Goal: Complete application form: Complete application form

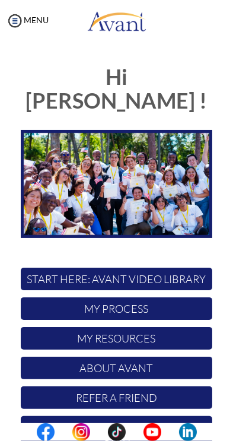
click at [0, 0] on div at bounding box center [0, 0] width 0 height 0
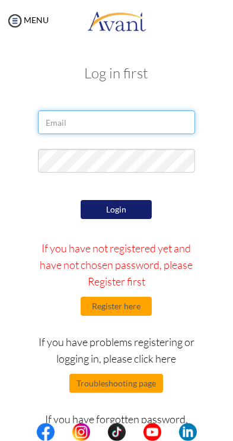
click at [63, 122] on input "email" at bounding box center [116, 122] width 157 height 24
click at [63, 121] on input "email" at bounding box center [116, 122] width 157 height 24
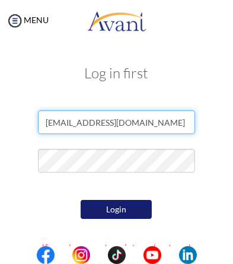
type input "[EMAIL_ADDRESS][DOMAIN_NAME]"
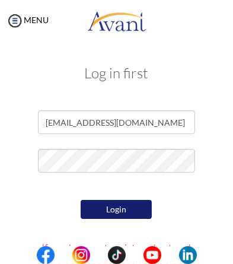
click at [97, 211] on button "Login" at bounding box center [116, 209] width 71 height 19
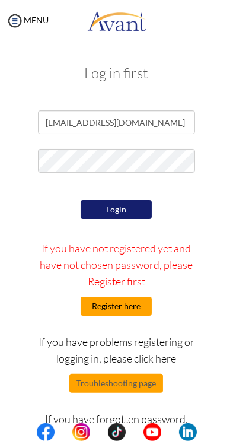
click at [139, 308] on button "Register here" at bounding box center [116, 306] width 71 height 19
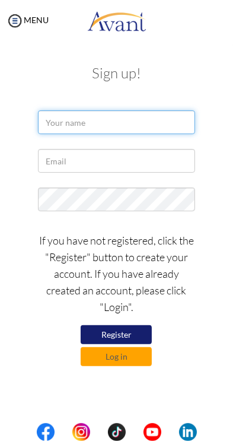
click at [64, 122] on input "text" at bounding box center [116, 122] width 157 height 24
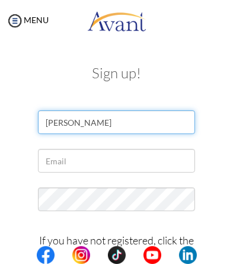
type input "[PERSON_NAME]"
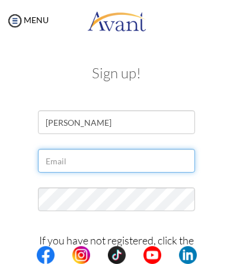
click at [62, 164] on input "text" at bounding box center [116, 161] width 157 height 24
type input "Hynni"
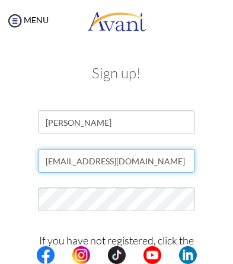
type input "[EMAIL_ADDRESS][DOMAIN_NAME]"
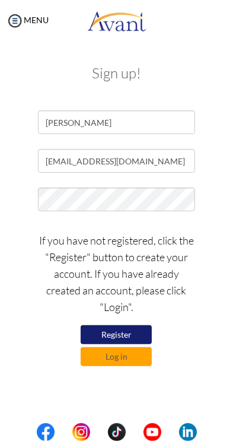
click at [129, 334] on button "Register" at bounding box center [116, 334] width 71 height 19
click at [136, 359] on button "Log in" at bounding box center [116, 356] width 71 height 19
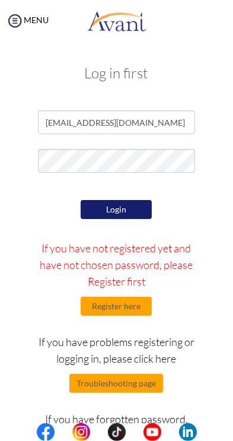
click at [93, 212] on button "Login" at bounding box center [116, 209] width 71 height 19
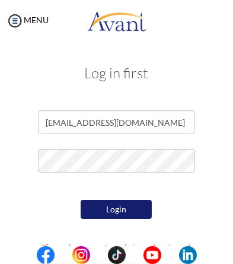
click at [93, 214] on button "Login" at bounding box center [116, 209] width 71 height 19
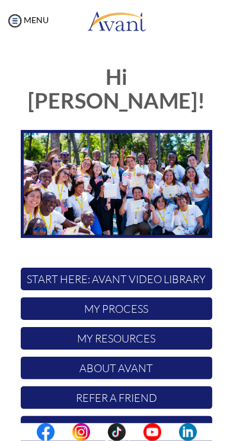
scroll to position [26, 0]
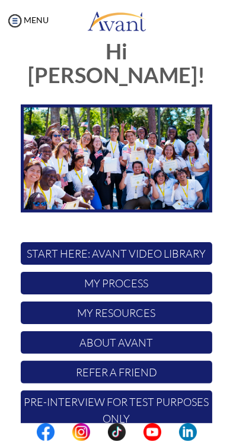
click at [168, 281] on p "My Process" at bounding box center [117, 283] width 192 height 23
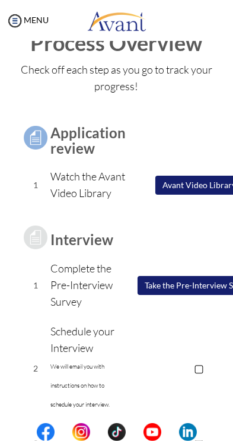
scroll to position [181, 0]
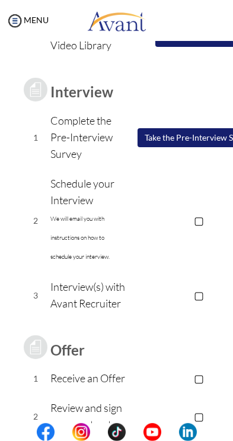
click at [200, 228] on p "▢" at bounding box center [199, 220] width 147 height 17
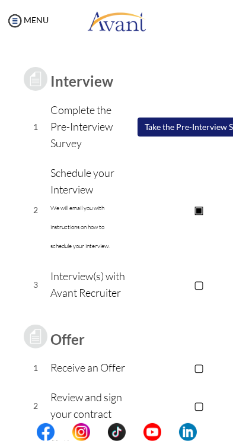
scroll to position [191, 0]
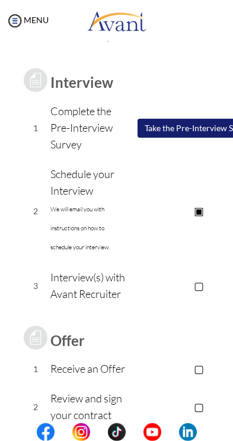
click at [196, 294] on p "▢" at bounding box center [199, 285] width 147 height 17
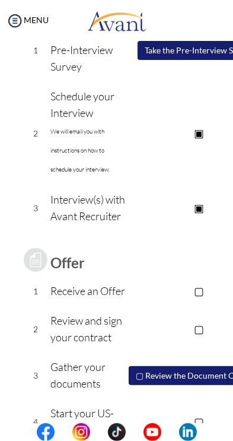
scroll to position [350, 0]
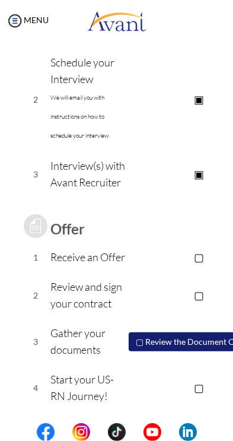
click at [198, 248] on p "▢" at bounding box center [199, 256] width 147 height 17
click at [194, 293] on p "▢" at bounding box center [199, 294] width 147 height 17
click at [196, 393] on p "▢" at bounding box center [199, 387] width 147 height 17
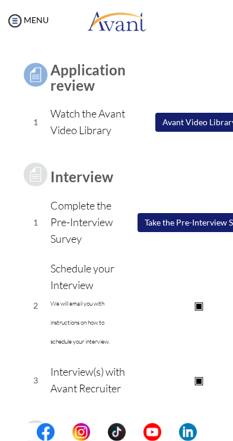
scroll to position [98, 0]
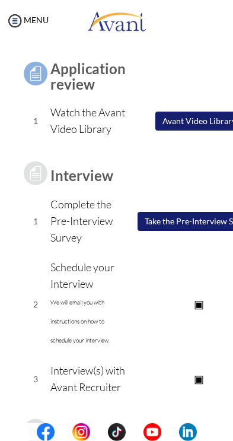
click at [206, 231] on button "Take the Pre-Interview Survey" at bounding box center [199, 221] width 123 height 19
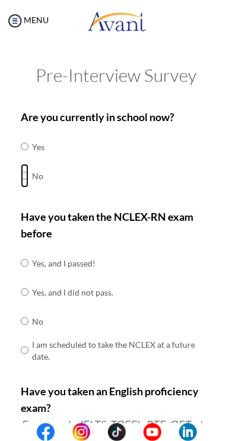
click at [24, 176] on input "radio" at bounding box center [25, 176] width 8 height 24
radio input "true"
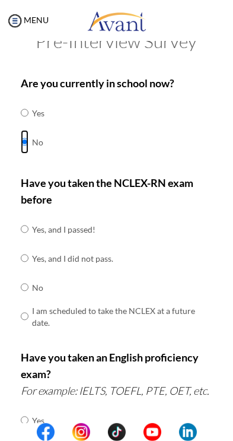
scroll to position [40, 0]
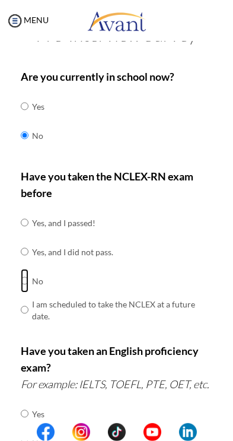
click at [25, 282] on input "radio" at bounding box center [25, 281] width 8 height 24
radio input "true"
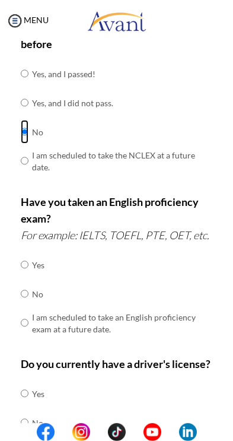
scroll to position [190, 0]
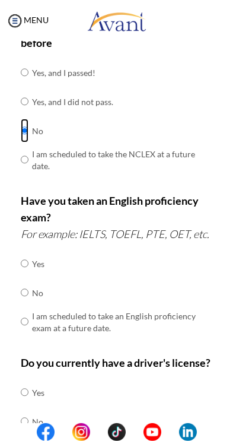
click at [27, 137] on input "radio" at bounding box center [25, 131] width 8 height 24
click at [21, 160] on input "radio" at bounding box center [25, 160] width 8 height 24
radio input "true"
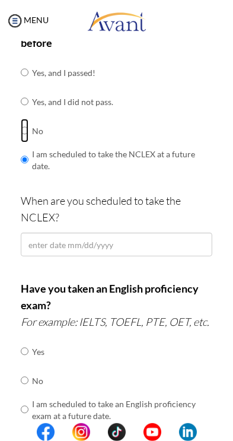
click at [28, 126] on input "radio" at bounding box center [25, 131] width 8 height 24
radio input "true"
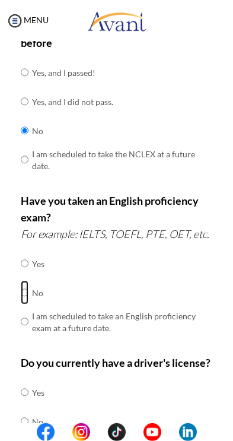
click at [27, 292] on input "radio" at bounding box center [25, 293] width 8 height 24
radio input "true"
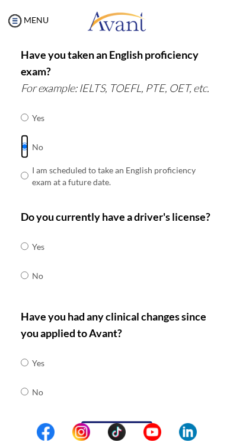
scroll to position [337, 0]
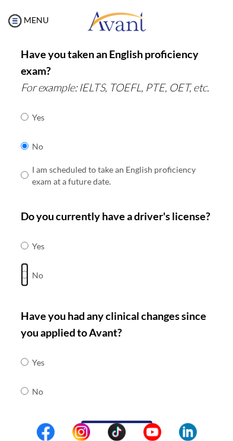
click at [25, 281] on input "radio" at bounding box center [25, 275] width 8 height 24
radio input "true"
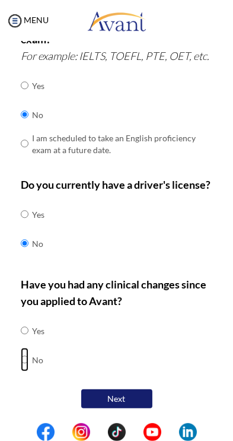
click at [28, 359] on input "radio" at bounding box center [25, 360] width 8 height 24
radio input "true"
click at [142, 400] on button "Next" at bounding box center [116, 398] width 71 height 19
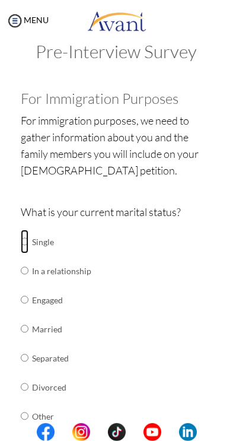
click at [23, 240] on input "radio" at bounding box center [25, 242] width 8 height 24
radio input "true"
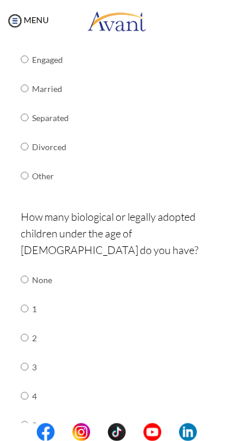
scroll to position [265, 0]
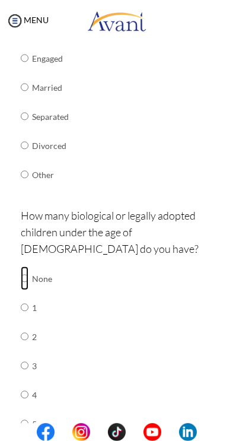
click at [24, 266] on input "radio" at bounding box center [25, 278] width 8 height 24
radio input "true"
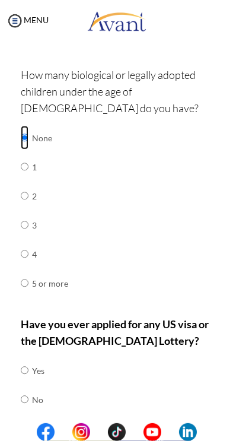
scroll to position [429, 0]
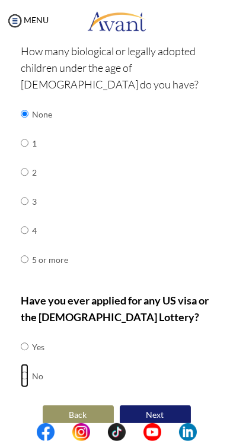
click at [28, 364] on input "radio" at bounding box center [25, 376] width 8 height 24
radio input "true"
click at [172, 405] on button "Next" at bounding box center [155, 414] width 71 height 19
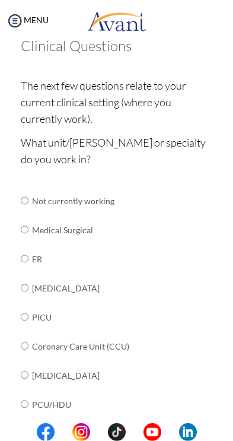
scroll to position [77, 0]
click at [21, 229] on input "radio" at bounding box center [25, 230] width 8 height 24
radio input "true"
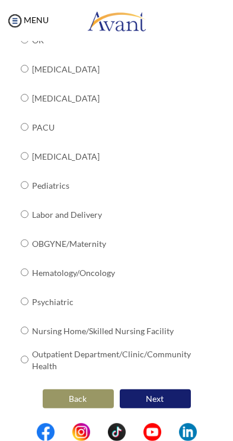
scroll to position [470, 0]
click at [164, 399] on button "Next" at bounding box center [155, 398] width 71 height 19
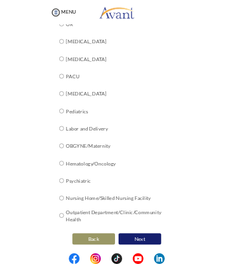
scroll to position [24, 0]
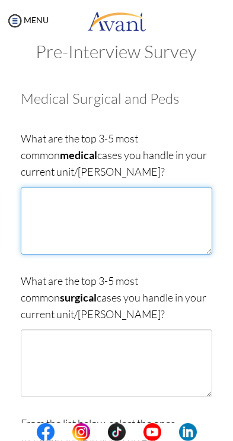
click at [43, 216] on textarea at bounding box center [117, 221] width 192 height 68
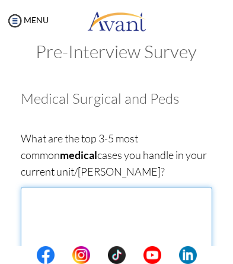
click at [43, 212] on textarea at bounding box center [117, 221] width 192 height 68
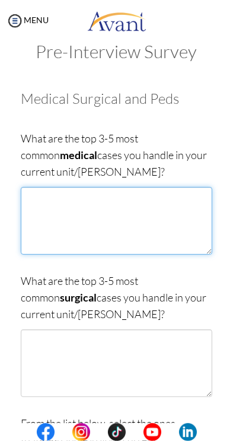
click at [39, 214] on textarea at bounding box center [117, 221] width 192 height 68
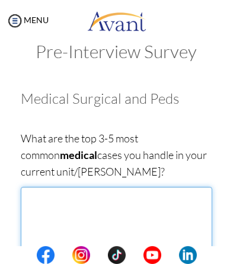
type textarea "G"
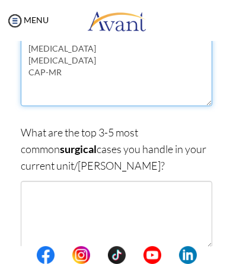
scroll to position [171, 0]
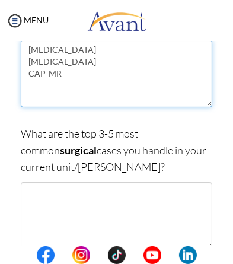
type textarea "[MEDICAL_DATA] [MEDICAL_DATA] CAP-MR"
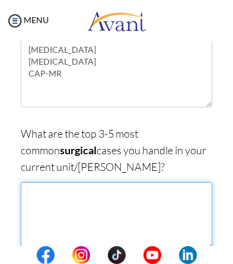
click at [45, 216] on textarea at bounding box center [117, 216] width 192 height 68
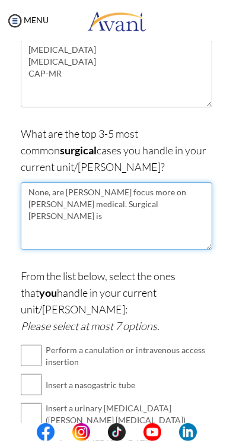
click at [91, 209] on textarea "None, are [PERSON_NAME] focus more on [PERSON_NAME] medical. Surgical [PERSON_N…" at bounding box center [117, 216] width 192 height 68
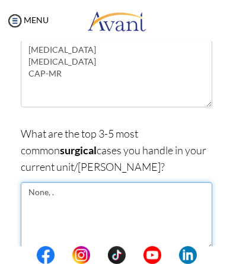
click at [56, 186] on textarea "None, ." at bounding box center [117, 216] width 192 height 68
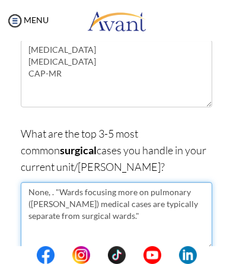
click at [88, 189] on textarea "None, . "Wards focusing more on pulmonary ([PERSON_NAME]) medical cases are typ…" at bounding box center [117, 216] width 192 height 68
click at [79, 215] on textarea "None, .we focusing more on pulmonary ([PERSON_NAME]) medical cases are typicall…" at bounding box center [117, 216] width 192 height 68
click at [86, 213] on textarea "None, .we focusing more on pulmonary ([PERSON_NAME]) medical cases are typicall…" at bounding box center [117, 216] width 192 height 68
type textarea "None, .we focusing more on pulmonary ([PERSON_NAME]) medical cases are typicall…"
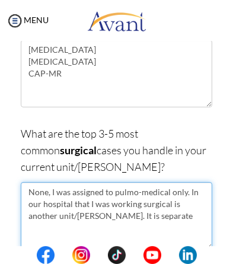
type textarea "None, I was assigned to pulmo-medical only. In our hospital that I was working …"
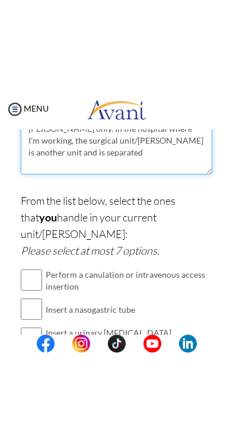
scroll to position [349, 0]
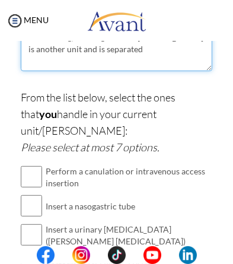
type textarea "I was assigned to the pulmonary-medical [PERSON_NAME] only. In the hospital whe…"
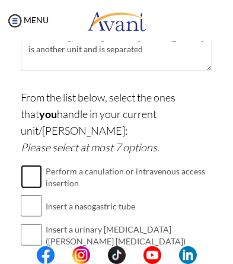
click at [40, 165] on input "checkbox" at bounding box center [31, 177] width 21 height 24
checkbox input "true"
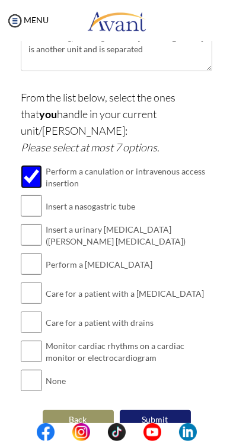
scroll to position [320, 0]
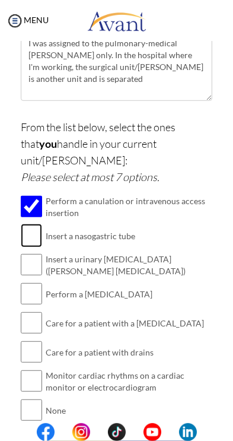
click at [30, 224] on input "checkbox" at bounding box center [31, 236] width 21 height 24
checkbox input "true"
click at [30, 253] on input "checkbox" at bounding box center [31, 265] width 21 height 24
checkbox input "true"
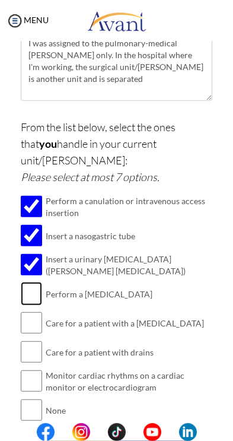
click at [34, 282] on input "checkbox" at bounding box center [31, 294] width 21 height 24
checkbox input "true"
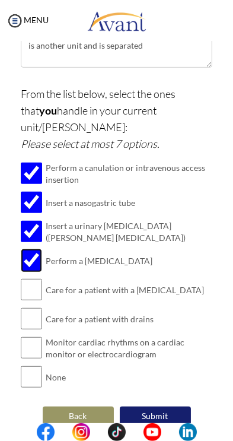
scroll to position [353, 0]
click at [34, 278] on input "checkbox" at bounding box center [31, 290] width 21 height 24
checkbox input "true"
click at [38, 307] on input "checkbox" at bounding box center [31, 319] width 21 height 24
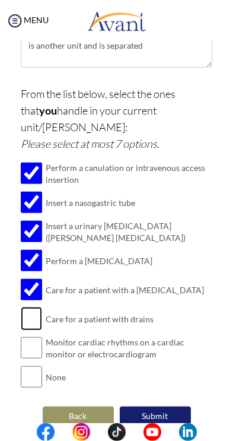
checkbox input "true"
click at [41, 336] on input "checkbox" at bounding box center [31, 348] width 21 height 24
checkbox input "true"
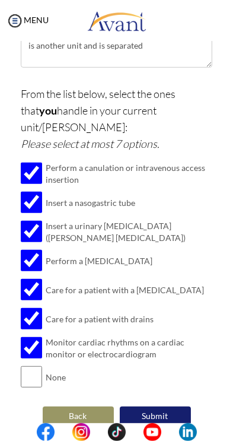
click at [167, 406] on button "Submit" at bounding box center [155, 415] width 71 height 19
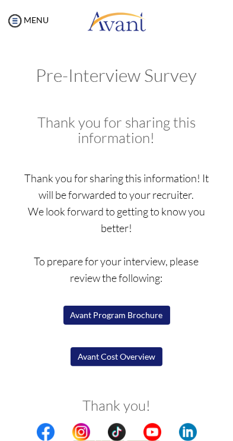
scroll to position [44, 0]
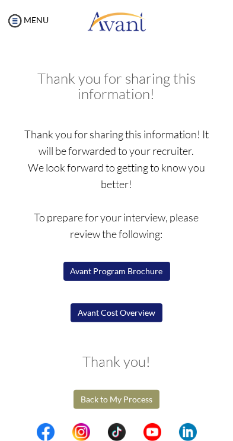
click at [130, 399] on button "Back to My Process" at bounding box center [117, 399] width 86 height 19
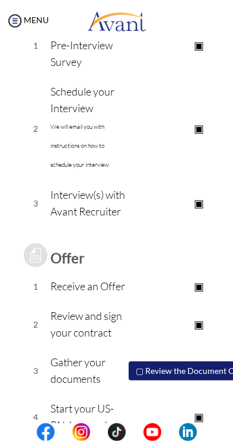
scroll to position [273, 0]
click at [37, 127] on td "2" at bounding box center [36, 128] width 30 height 103
click at [201, 136] on p "▣" at bounding box center [199, 128] width 147 height 17
click at [199, 136] on p "▢" at bounding box center [199, 128] width 147 height 17
click at [180, 136] on p "▣" at bounding box center [199, 128] width 147 height 17
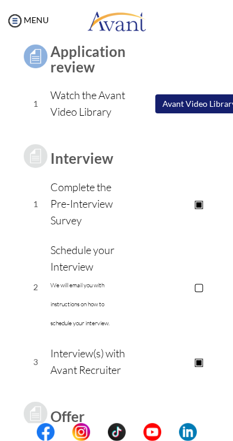
scroll to position [0, 0]
